Goal: Task Accomplishment & Management: Manage account settings

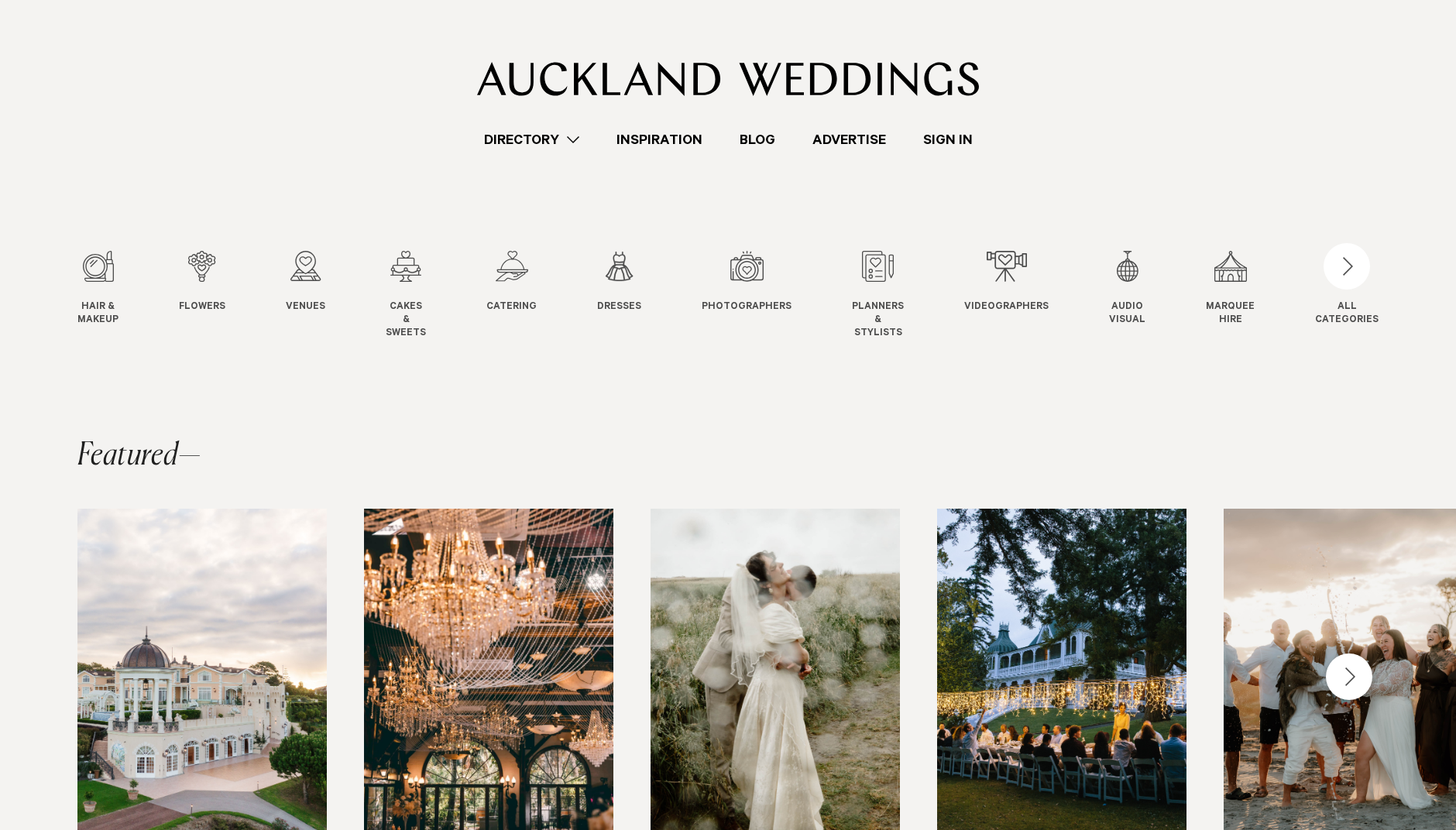
click at [950, 132] on link "Sign In" at bounding box center [948, 139] width 87 height 20
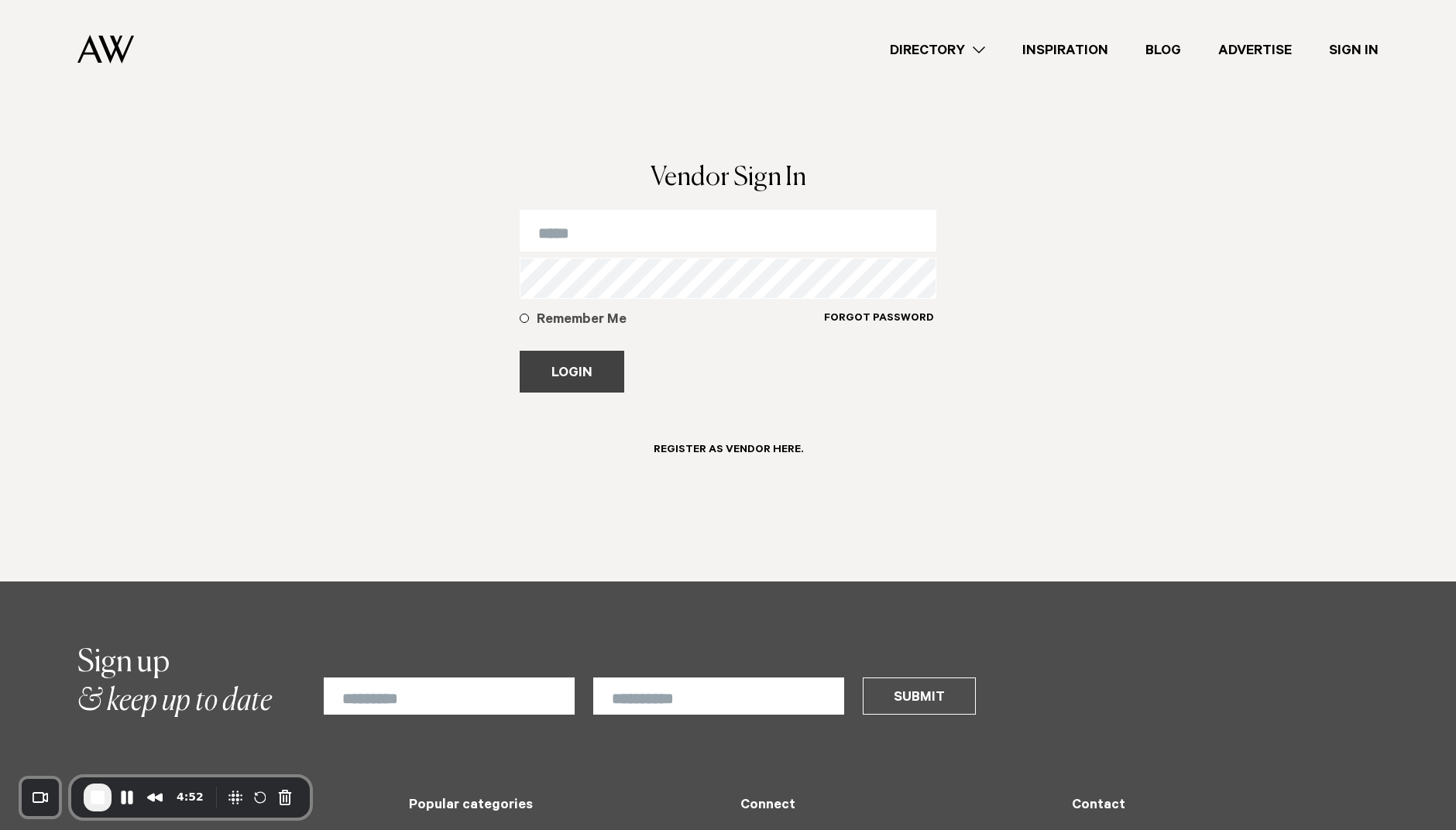
type input "**********"
click at [562, 370] on button "Login" at bounding box center [571, 371] width 104 height 42
